Goal: Check status

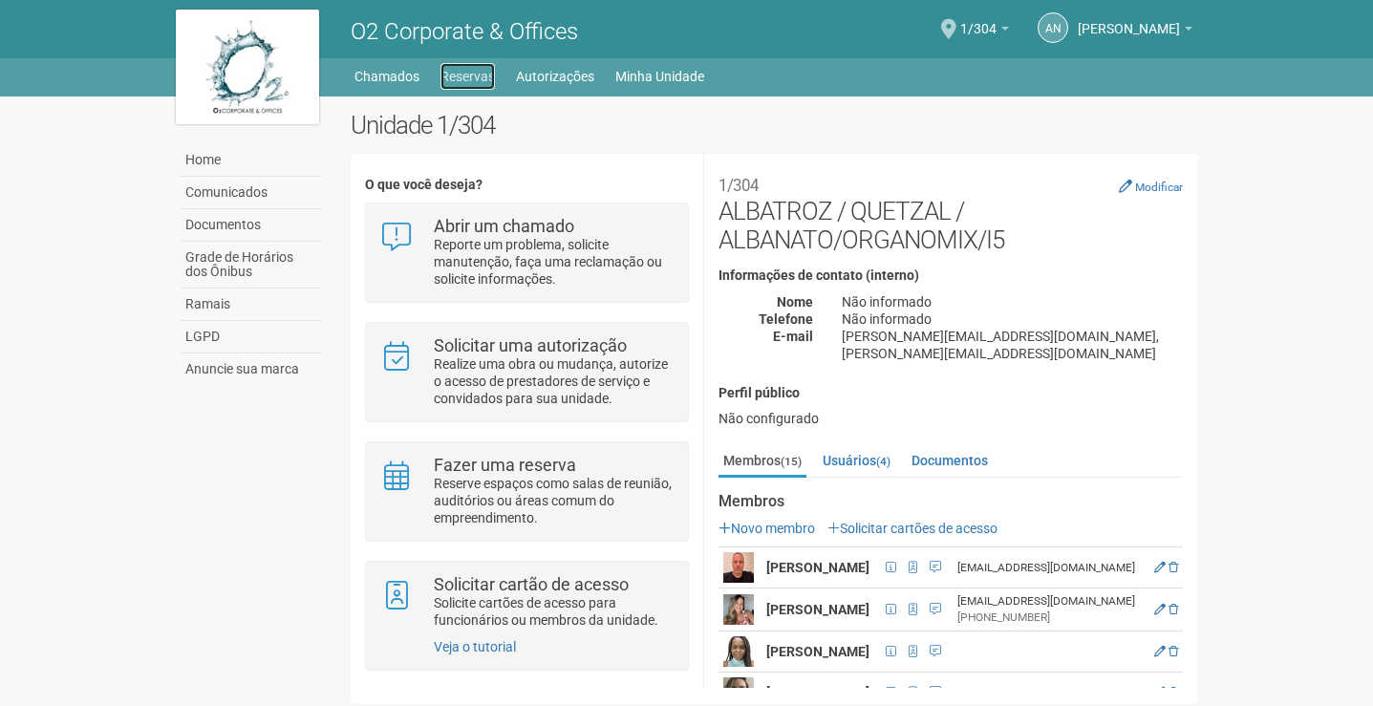
click at [487, 82] on link "Reservas" at bounding box center [468, 76] width 54 height 27
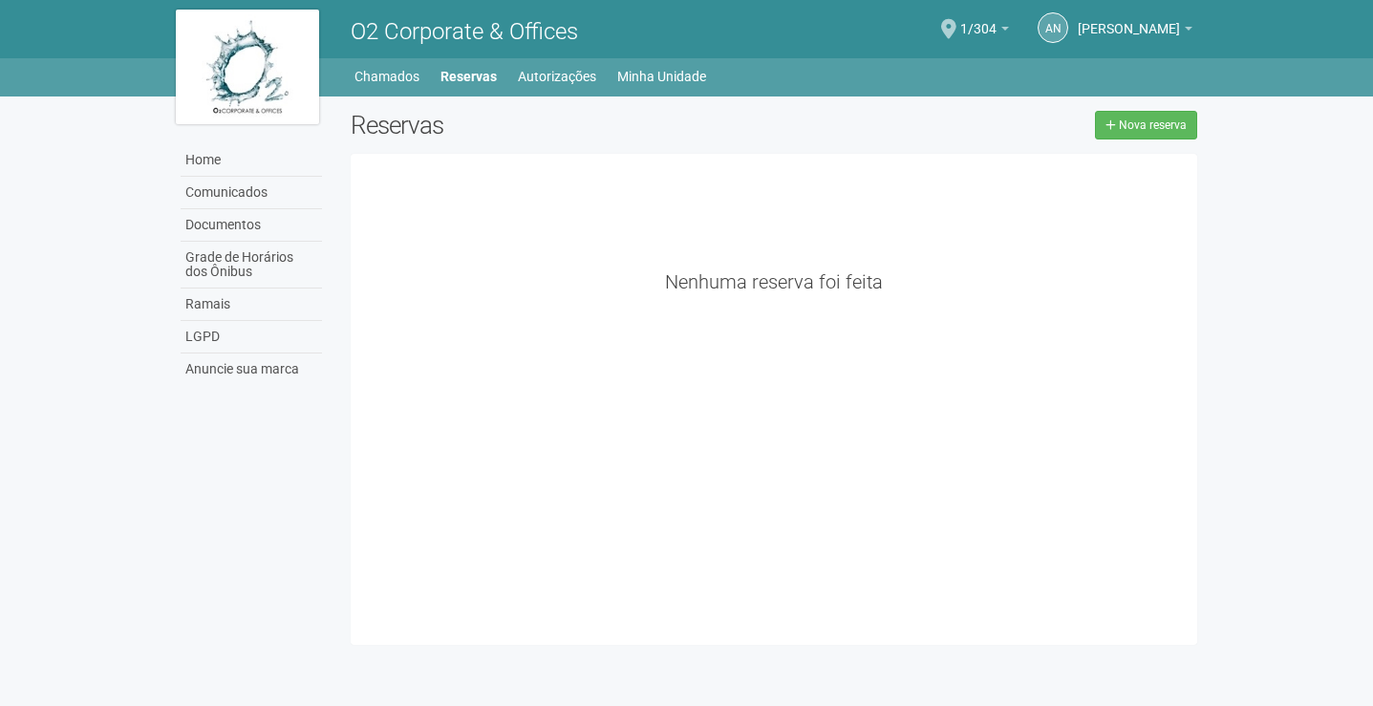
click at [565, 77] on link "Autorizações" at bounding box center [557, 76] width 78 height 27
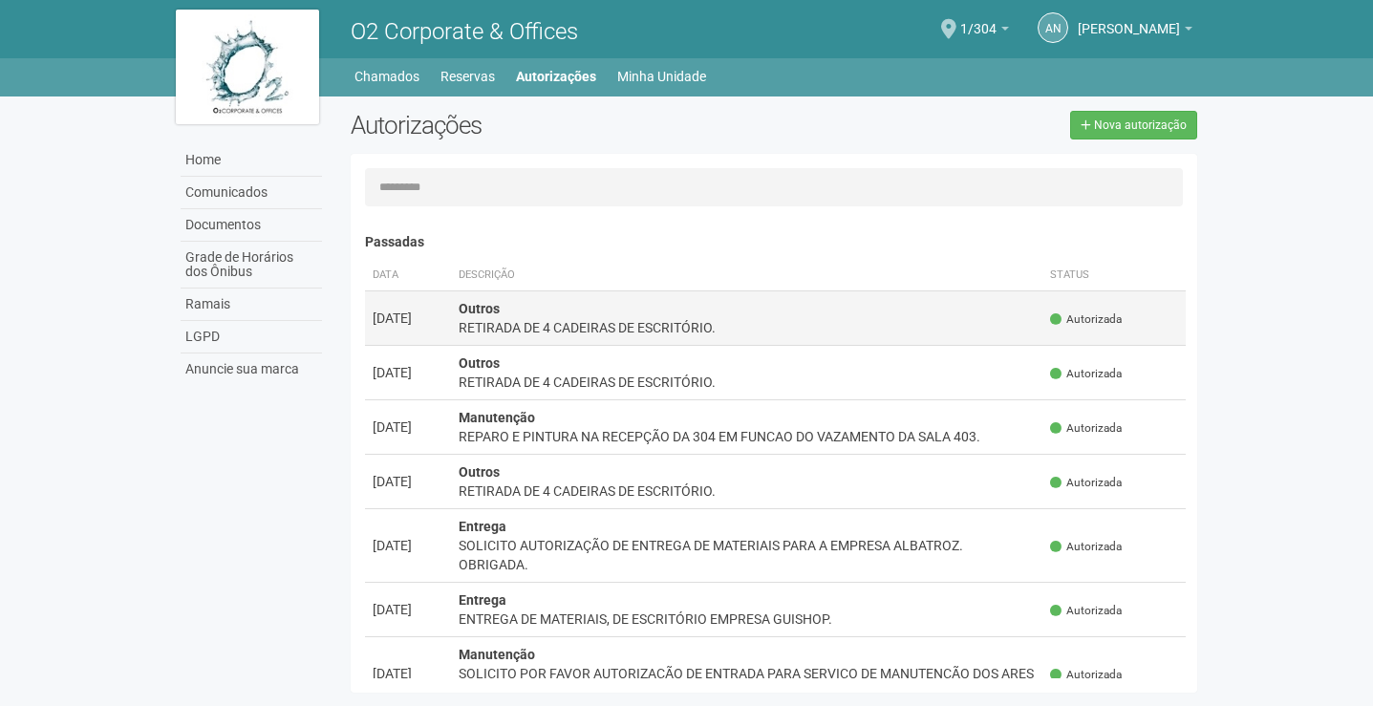
click at [638, 328] on div "RETIRADA DE 4 CADEIRAS DE ESCRITÓRIO." at bounding box center [747, 327] width 577 height 19
